Goal: Task Accomplishment & Management: Manage account settings

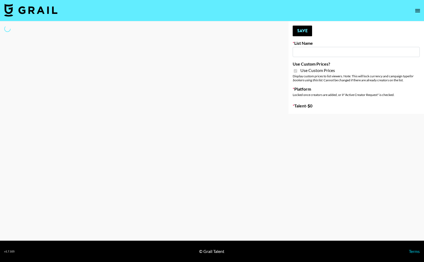
select select "Brand"
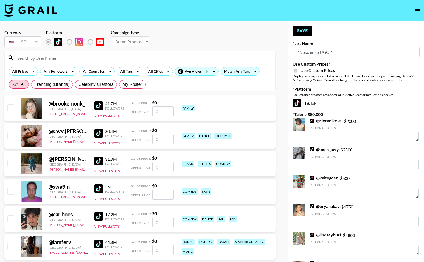
type input "**Noschinko UGC**"
checkbox input "true"
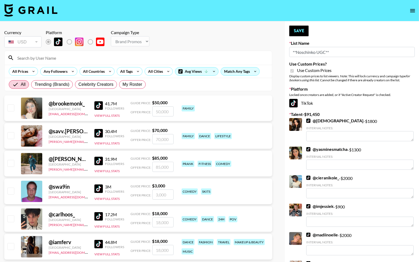
click at [128, 60] on input at bounding box center [141, 57] width 255 height 9
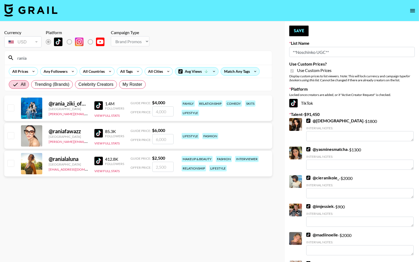
type input "rania"
click at [167, 168] on input "number" at bounding box center [162, 167] width 21 height 10
checkbox input "true"
type input "7"
checkbox input "false"
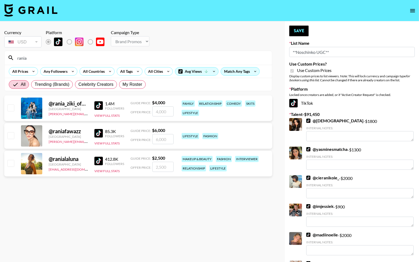
checkbox input "true"
type input "1000"
click at [297, 33] on button "Save" at bounding box center [299, 31] width 19 height 11
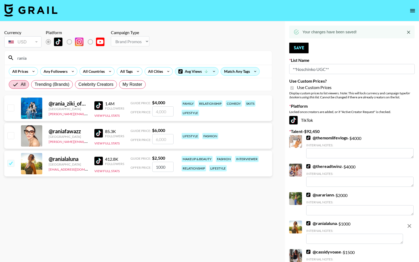
click at [90, 61] on input "rania" at bounding box center [141, 57] width 255 height 9
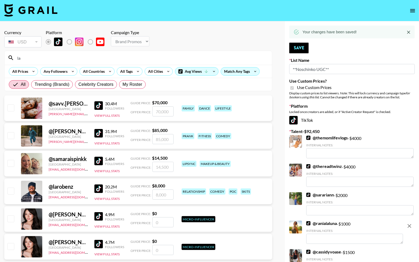
type input "l"
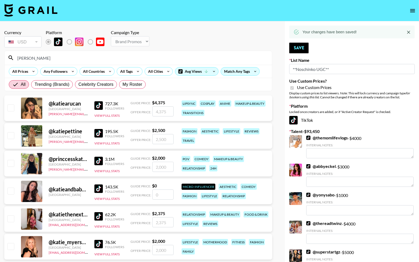
type input "[PERSON_NAME]"
click at [22, 93] on section "Currency USD USD ​ Platform Campaign Type Choose Type... Song Promos Brand Prom…" at bounding box center [138, 254] width 268 height 457
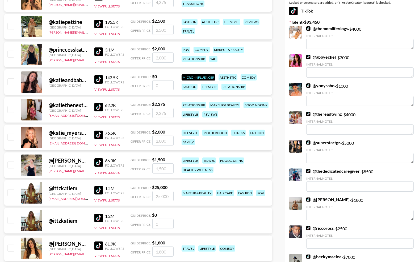
scroll to position [109, 0]
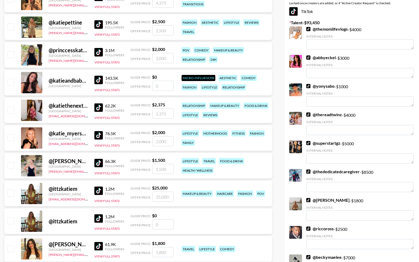
click at [12, 138] on input "checkbox" at bounding box center [10, 137] width 6 height 6
checkbox input "true"
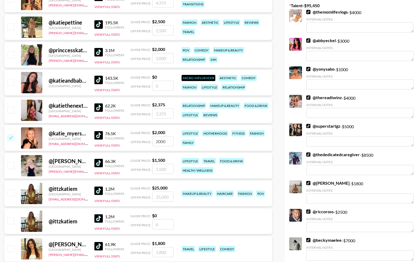
click at [161, 138] on input "2000" at bounding box center [162, 141] width 21 height 10
click at [161, 139] on input "2000" at bounding box center [162, 141] width 21 height 10
type input "750"
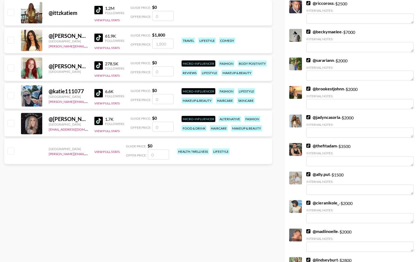
scroll to position [0, 0]
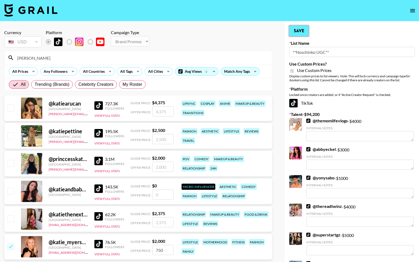
click at [303, 30] on button "Save" at bounding box center [299, 31] width 19 height 11
